Goal: Information Seeking & Learning: Learn about a topic

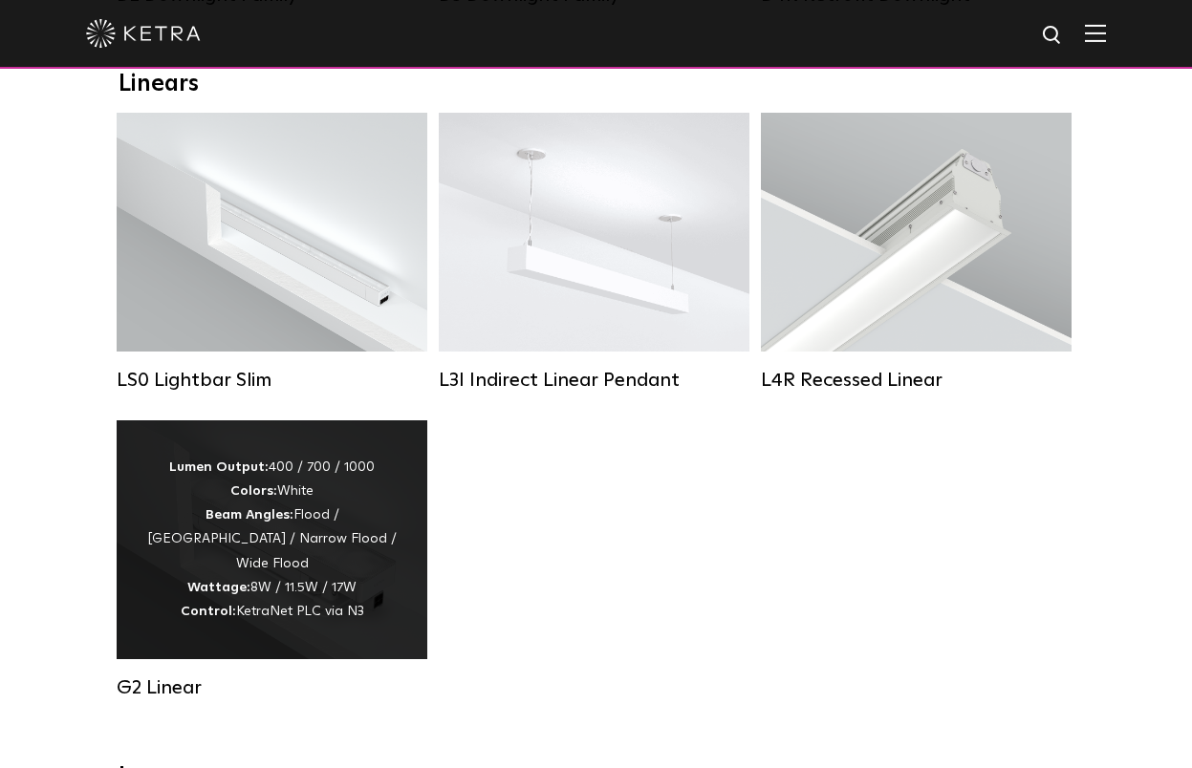
scroll to position [697, 0]
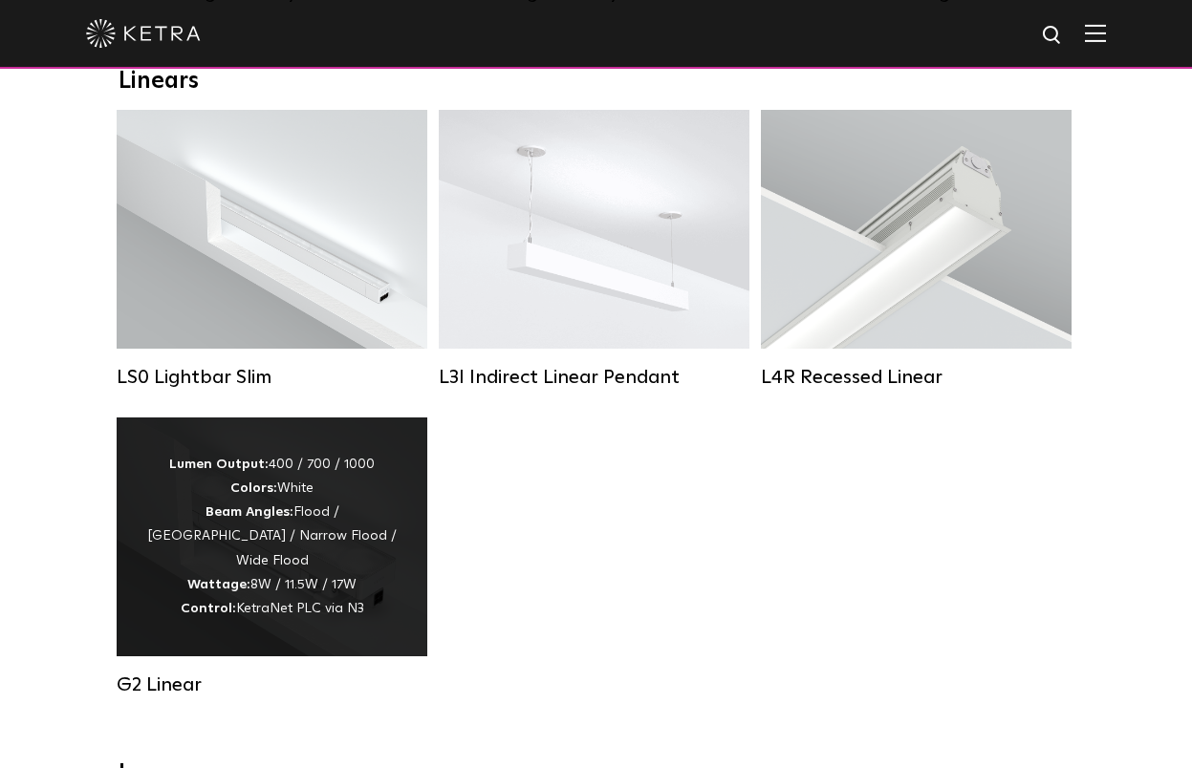
click at [365, 485] on div "Lumen Output: 400 / 700 / 1000 Colors: White Beam Angles: Flood / Graze / Narro…" at bounding box center [271, 537] width 253 height 168
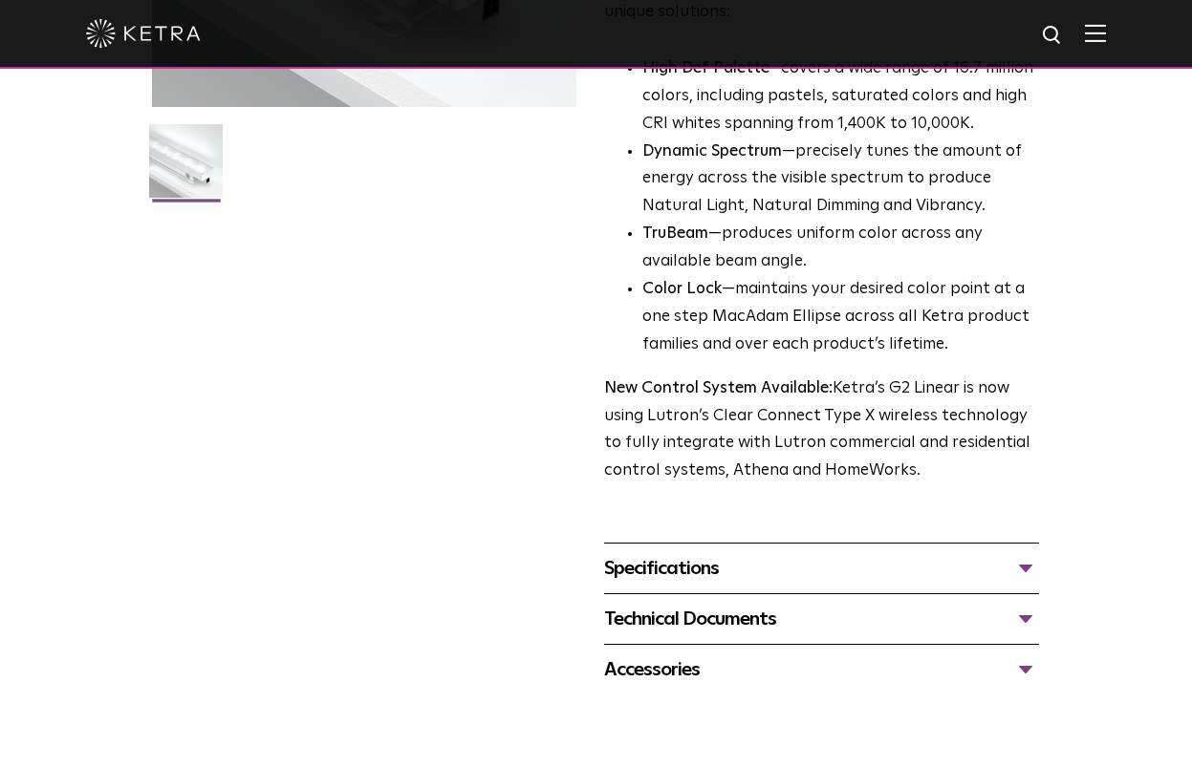
scroll to position [722, 0]
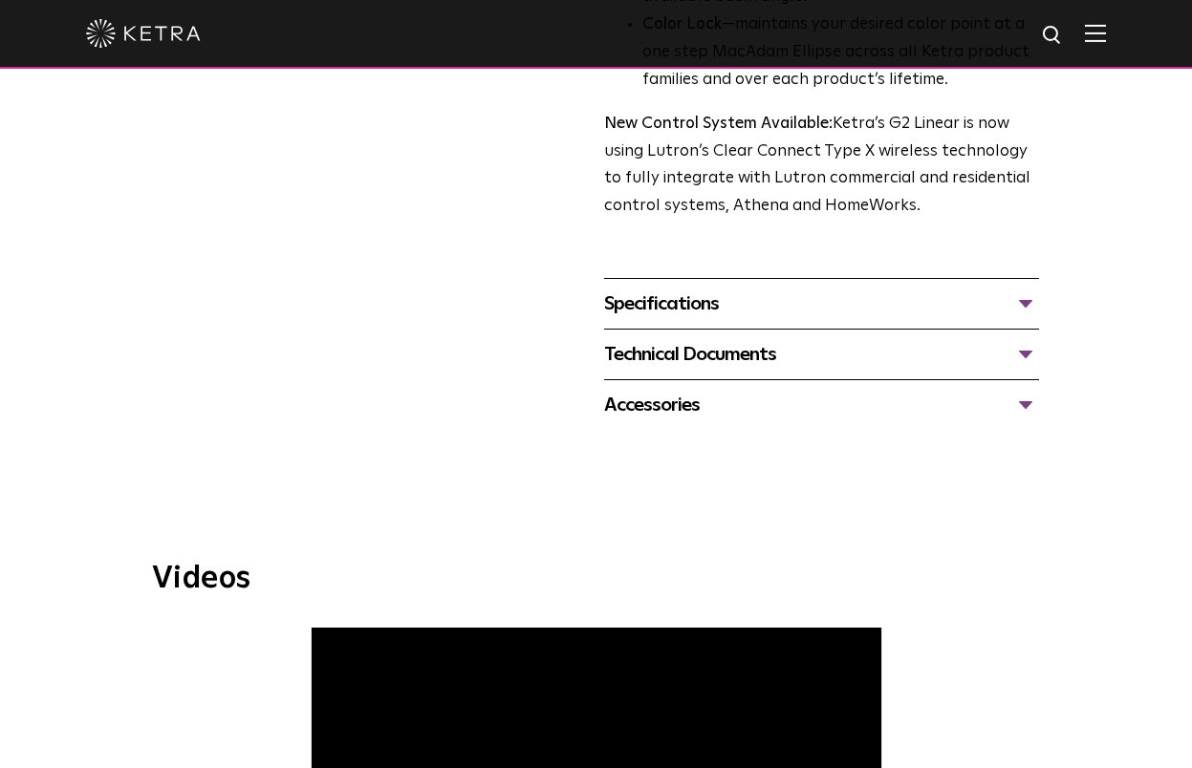
click at [736, 287] on div "Specifications LUMEN OUTPUTS 400, 700, 1000 DIMENSIONS 2" W, 12" L, 2.5-3.1" H …" at bounding box center [821, 303] width 435 height 51
click at [729, 302] on div "Specifications" at bounding box center [821, 304] width 435 height 31
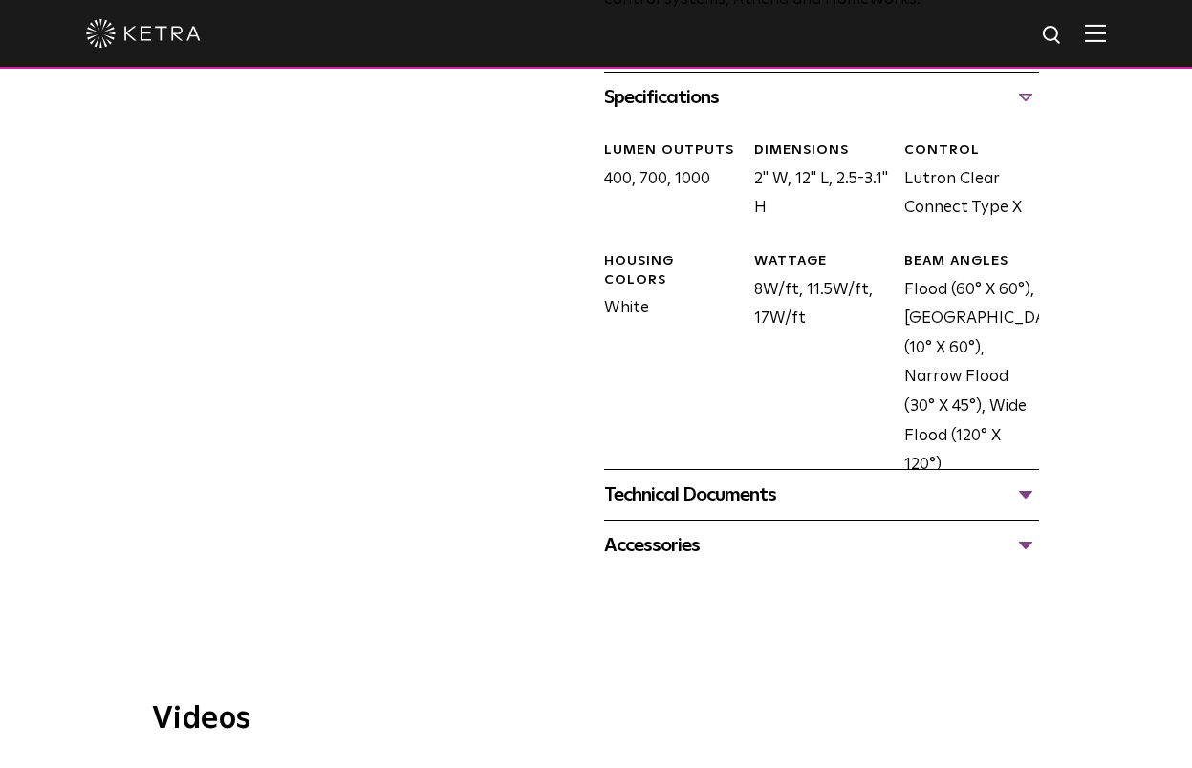
click at [790, 495] on div "Technical Documents" at bounding box center [821, 495] width 435 height 31
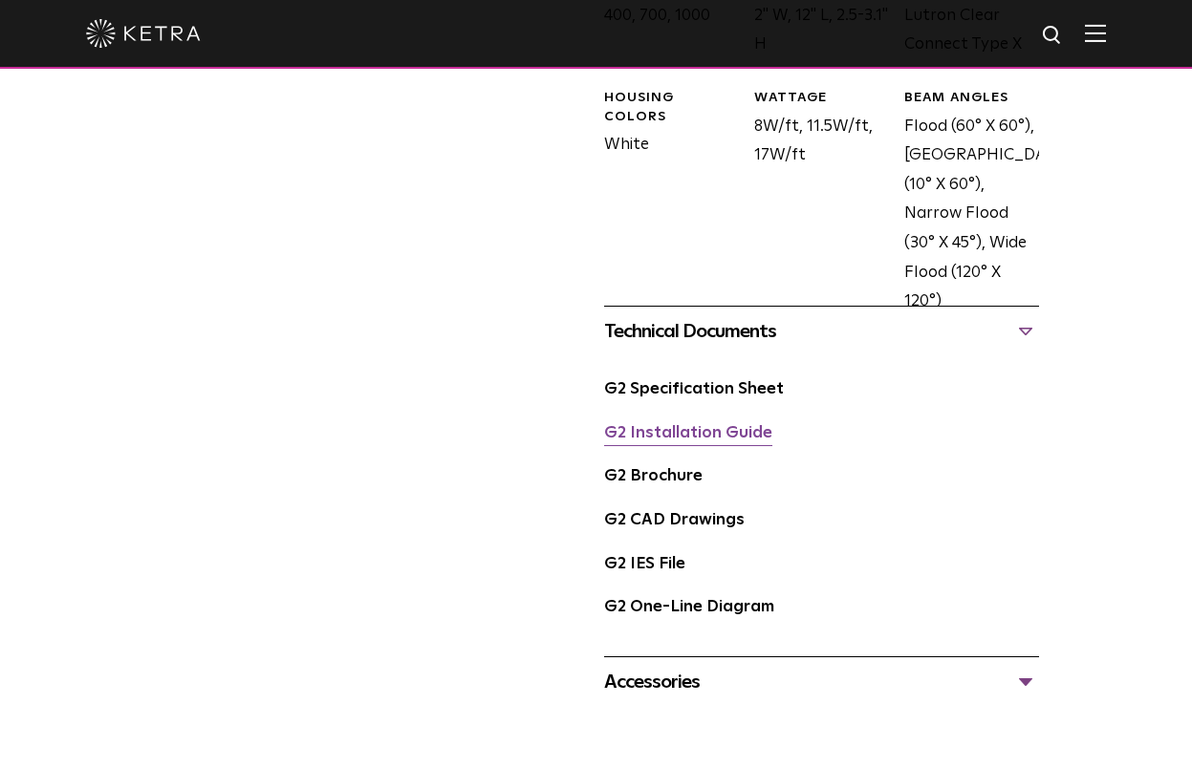
scroll to position [1093, 0]
click at [699, 436] on link "G2 Installation Guide" at bounding box center [688, 432] width 168 height 16
click at [648, 511] on link "G2 CAD Drawings" at bounding box center [674, 519] width 140 height 16
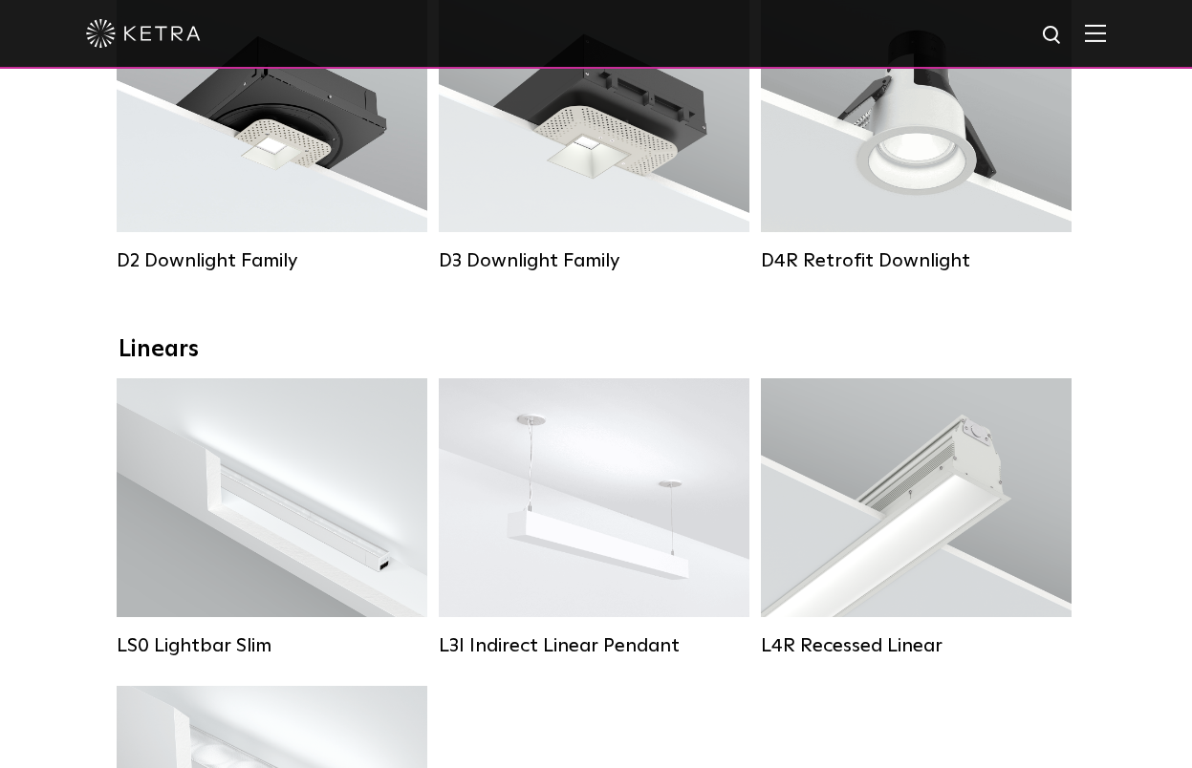
scroll to position [427, 0]
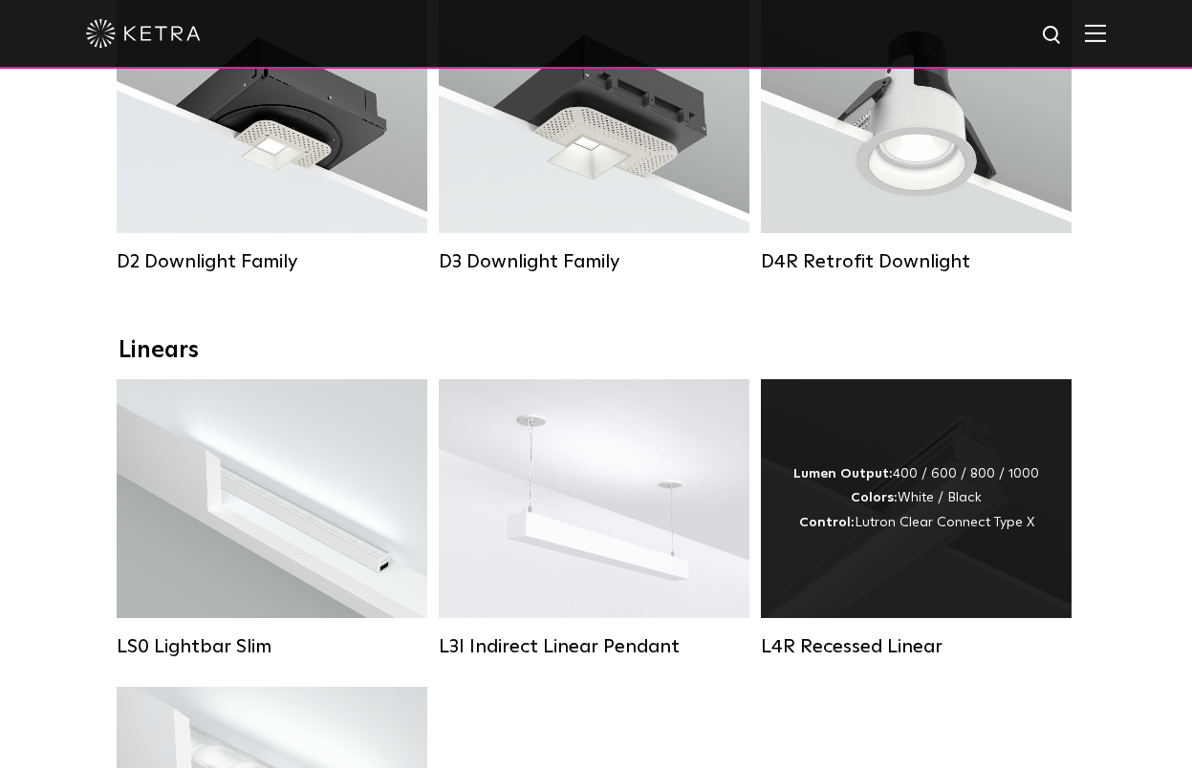
click at [893, 485] on div "Lumen Output: 400 / 600 / 800 / 1000 Colors: White / Black Control: Lutron Clea…" at bounding box center [916, 499] width 246 height 73
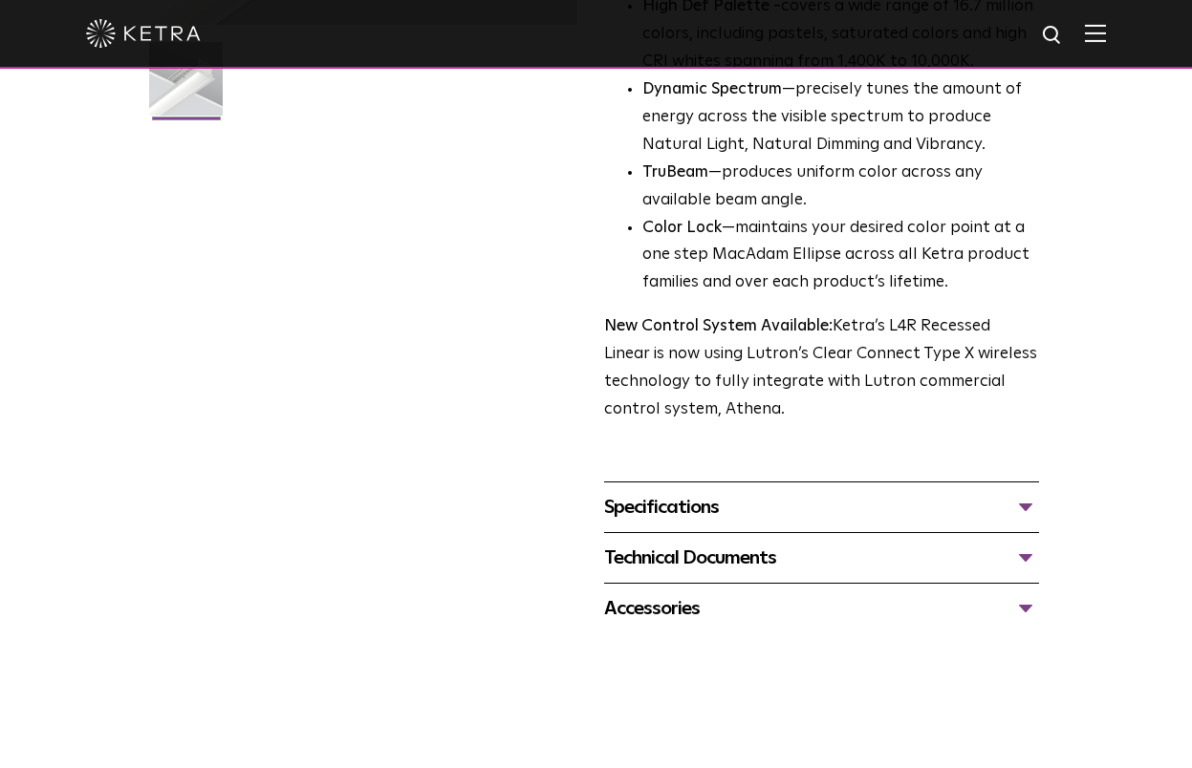
scroll to position [684, 0]
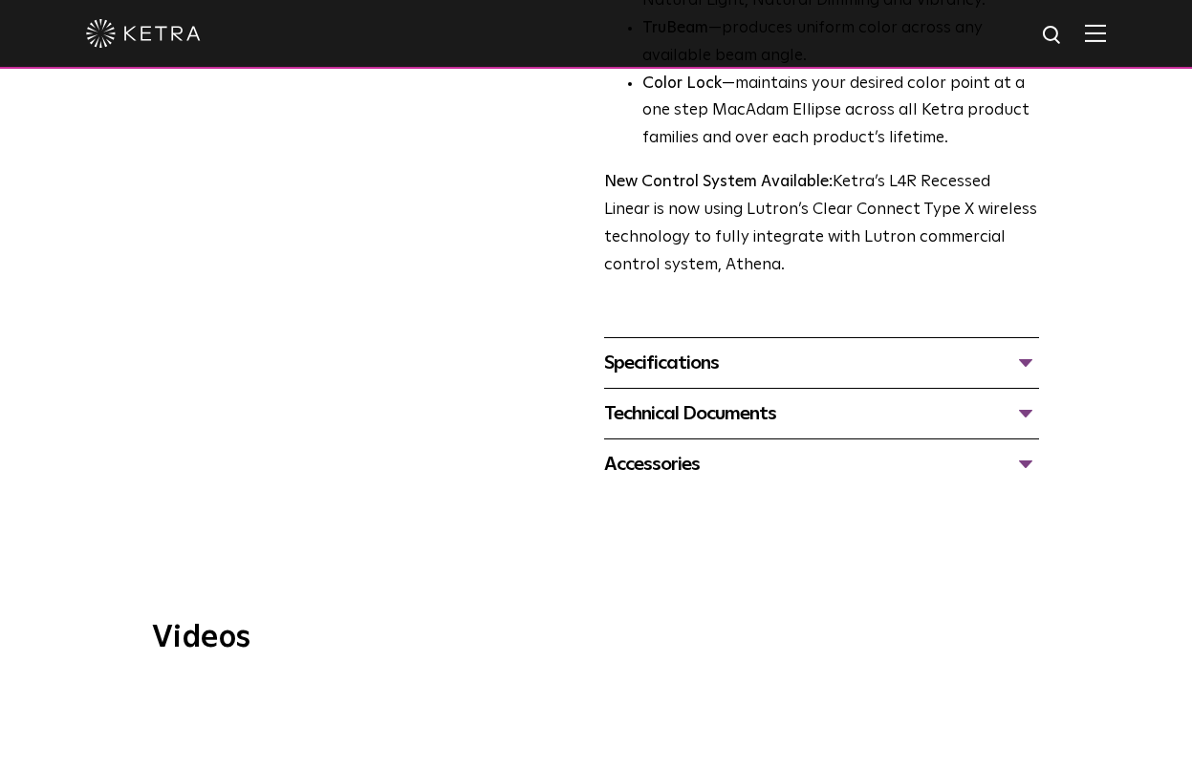
click at [765, 363] on div "Specifications" at bounding box center [821, 363] width 435 height 31
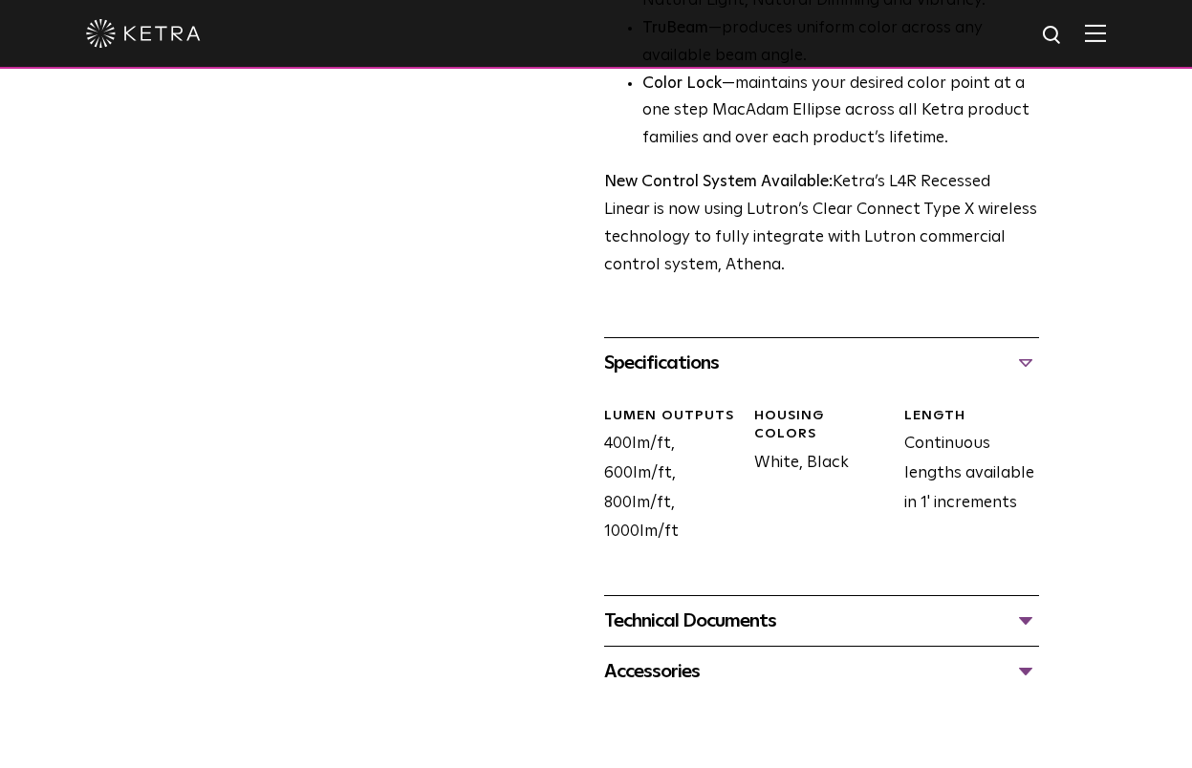
click at [718, 626] on div "Technical Documents" at bounding box center [821, 621] width 435 height 31
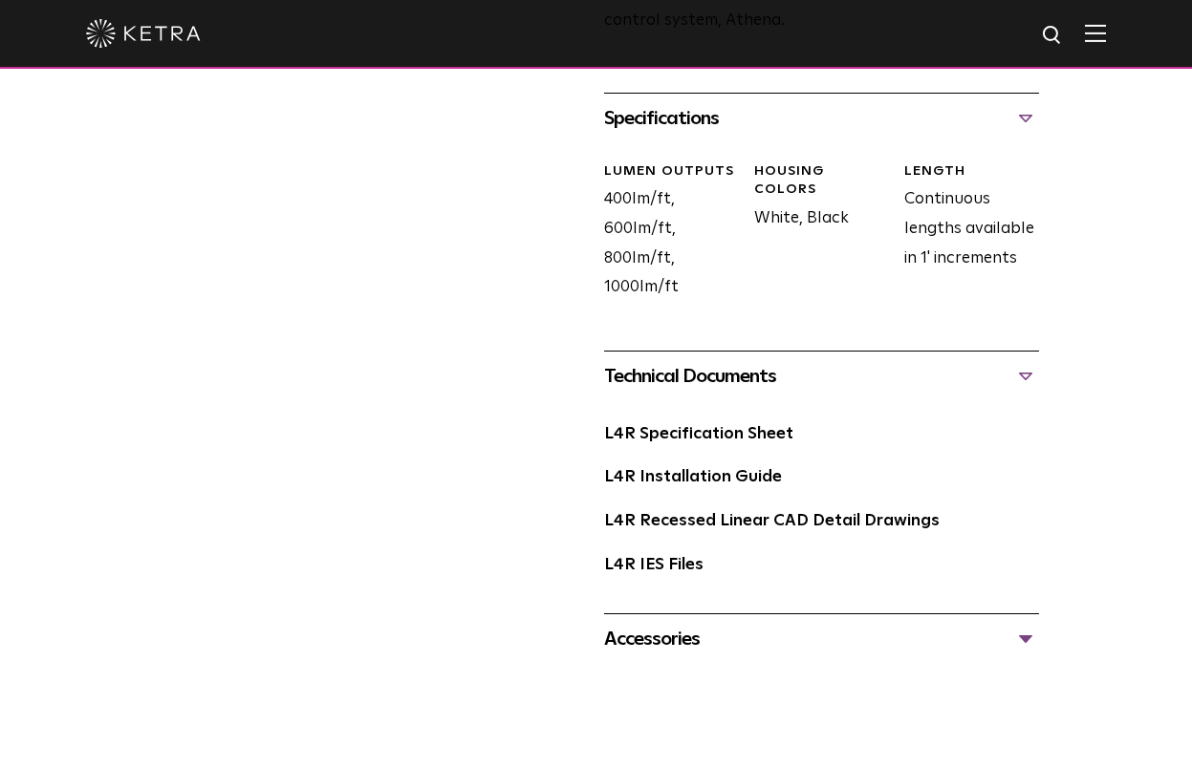
scroll to position [968, 0]
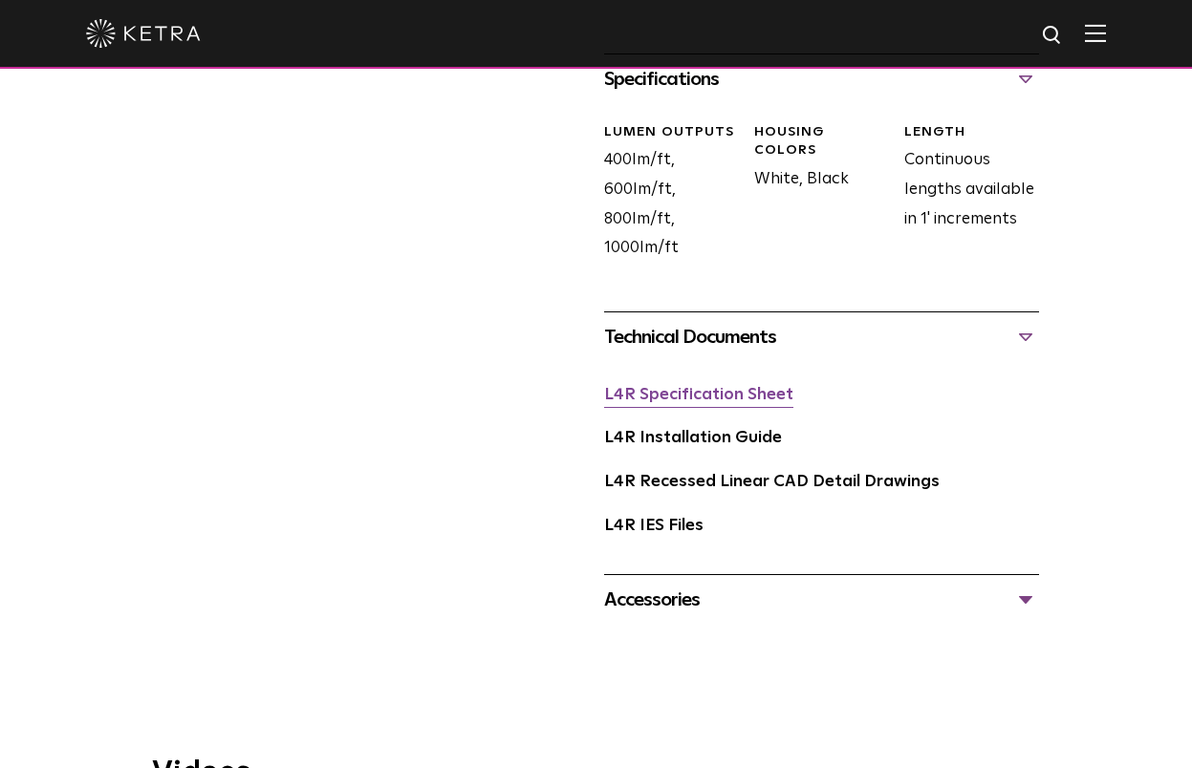
click at [764, 390] on link "L4R Specification Sheet" at bounding box center [698, 395] width 189 height 16
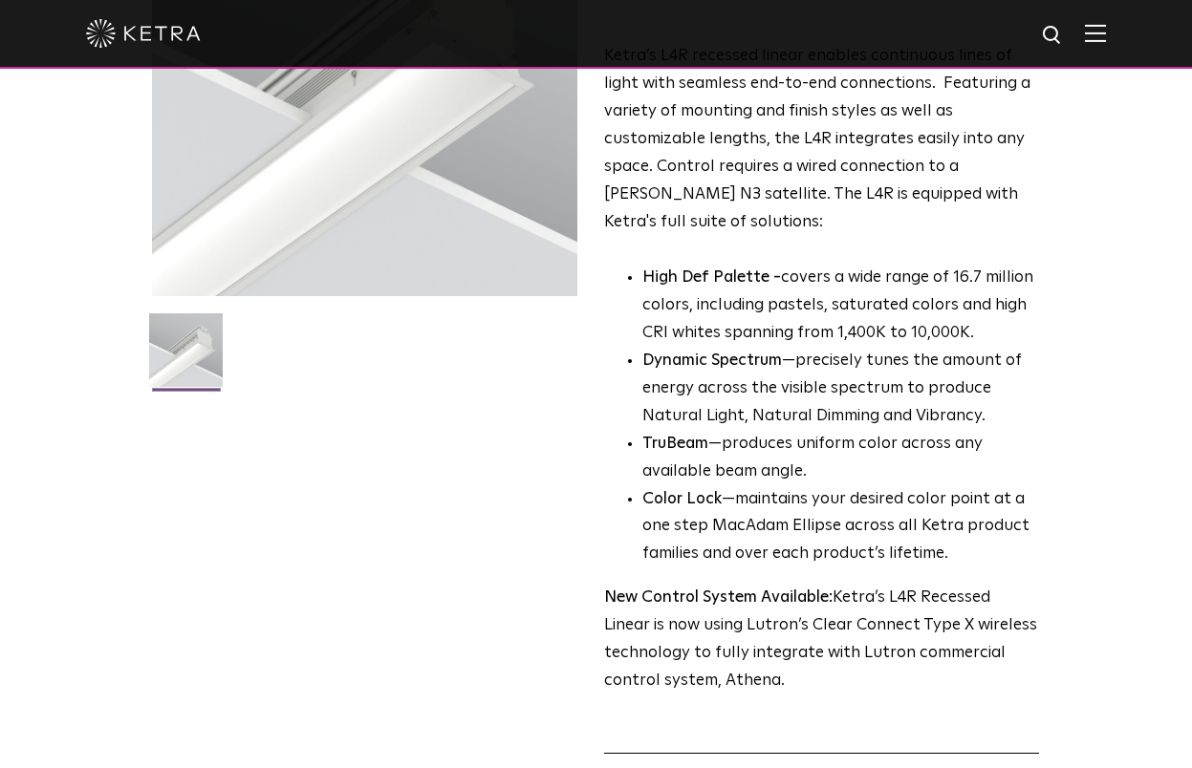
scroll to position [269, 0]
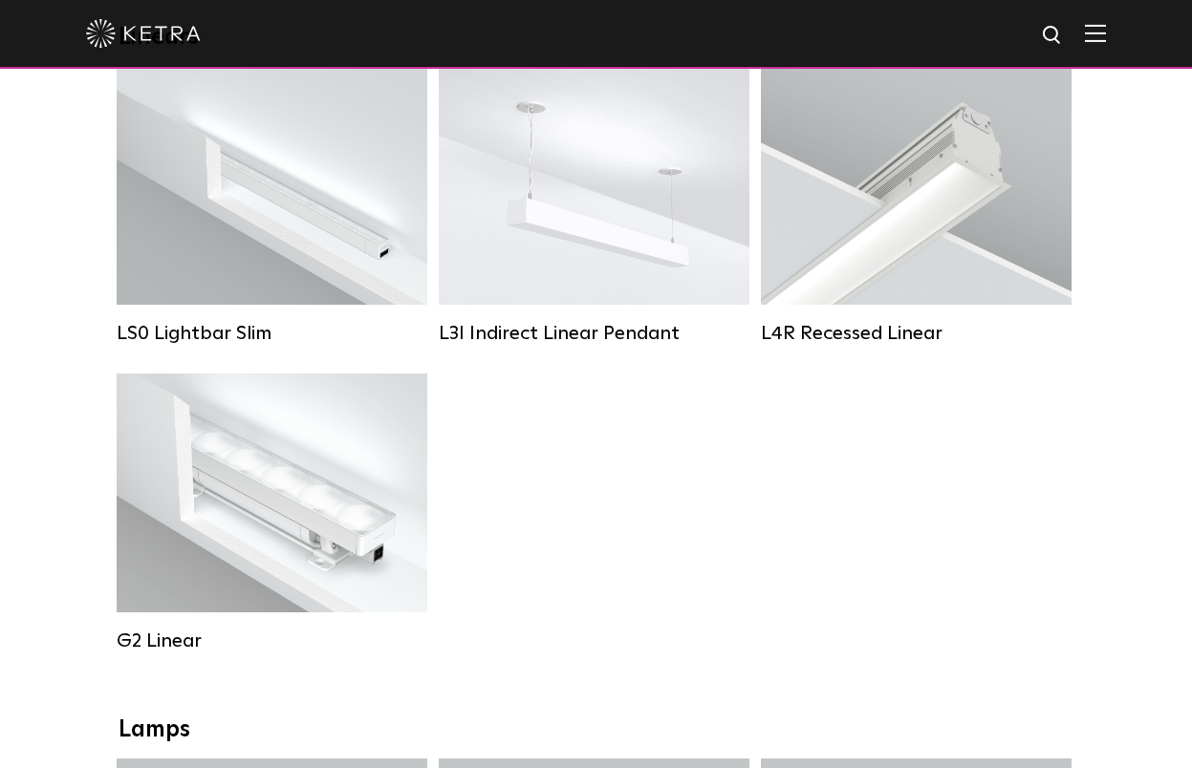
scroll to position [690, 0]
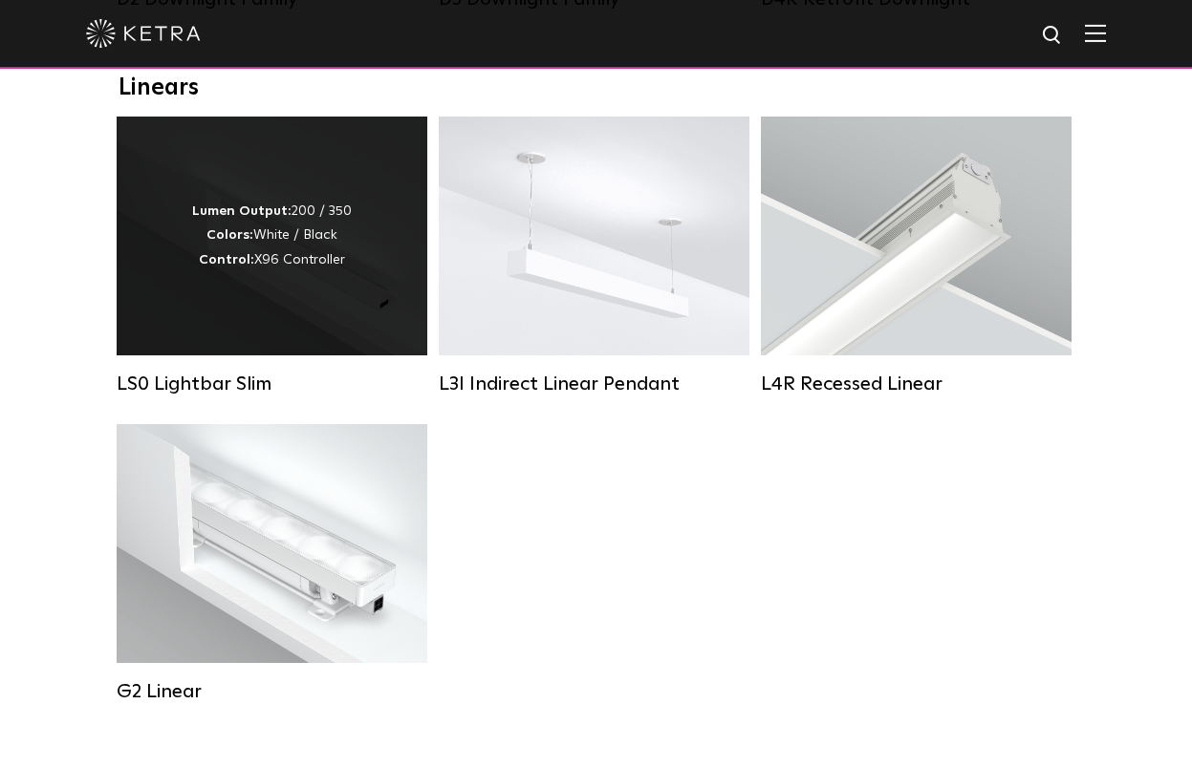
click at [339, 279] on div "Lumen Output: 200 / 350 Colors: White / Black Control: X96 Controller" at bounding box center [272, 236] width 311 height 239
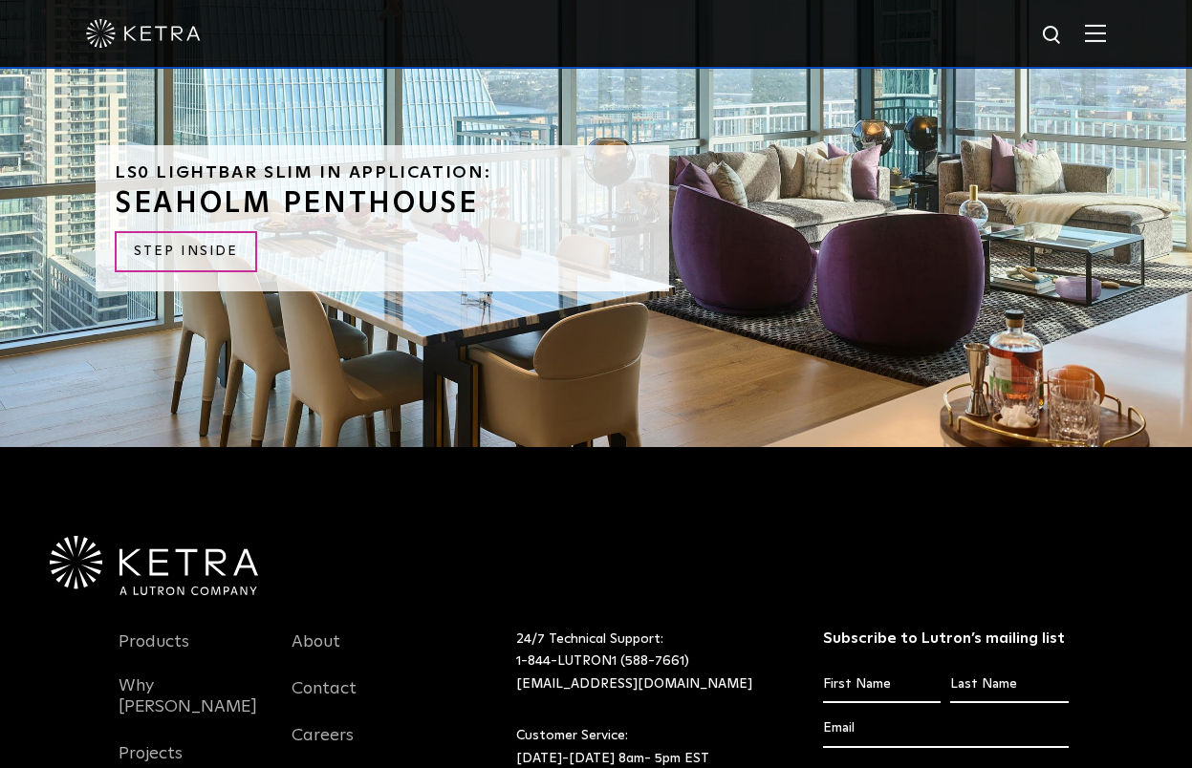
scroll to position [4588, 0]
